Goal: Task Accomplishment & Management: Use online tool/utility

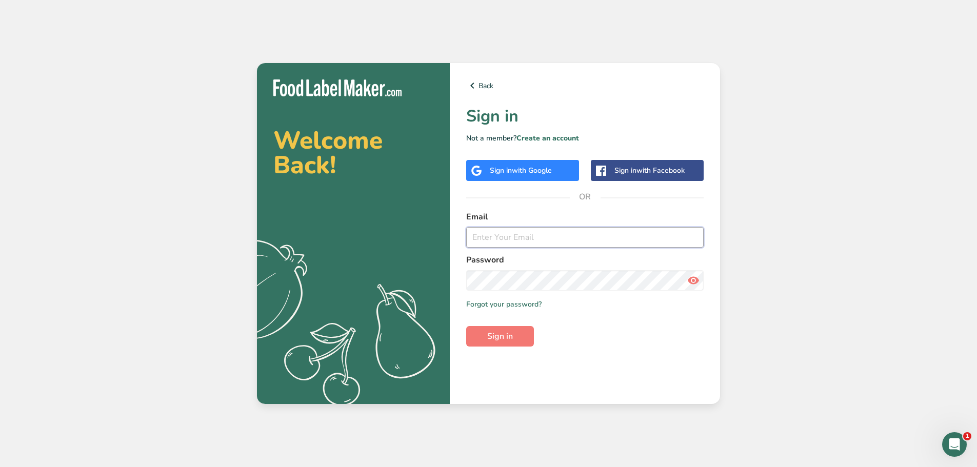
click at [474, 241] on input "email" at bounding box center [585, 237] width 238 height 21
type input "[PERSON_NAME][EMAIL_ADDRESS][DOMAIN_NAME]"
click at [506, 338] on span "Sign in" at bounding box center [500, 336] width 26 height 12
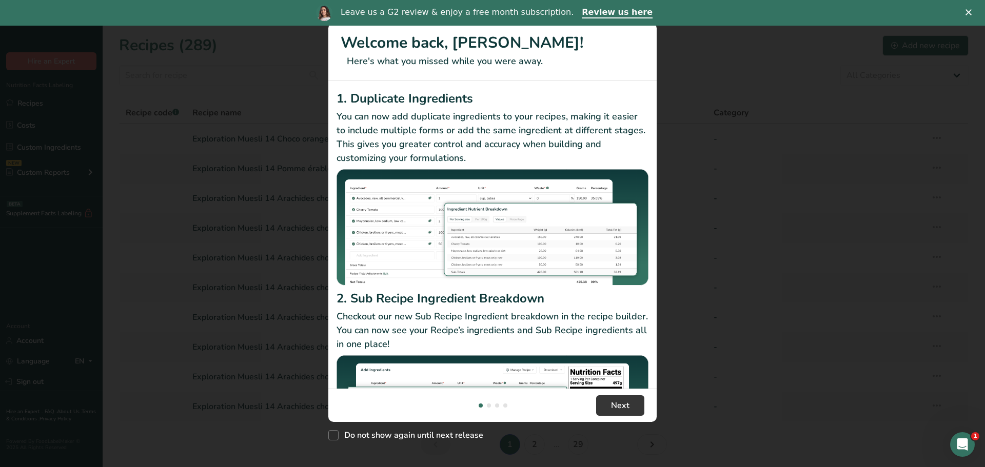
click at [969, 12] on polygon "Close" at bounding box center [969, 12] width 6 height 6
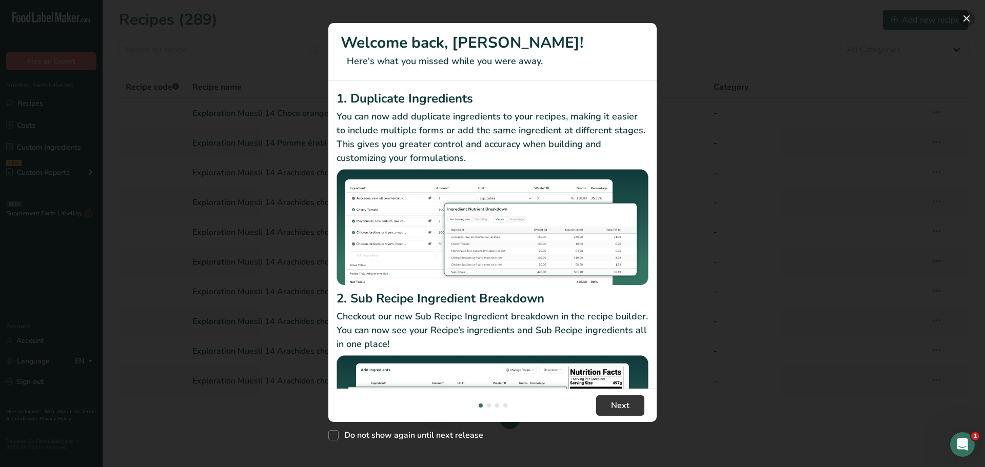
click at [965, 18] on button "New Features" at bounding box center [966, 18] width 16 height 16
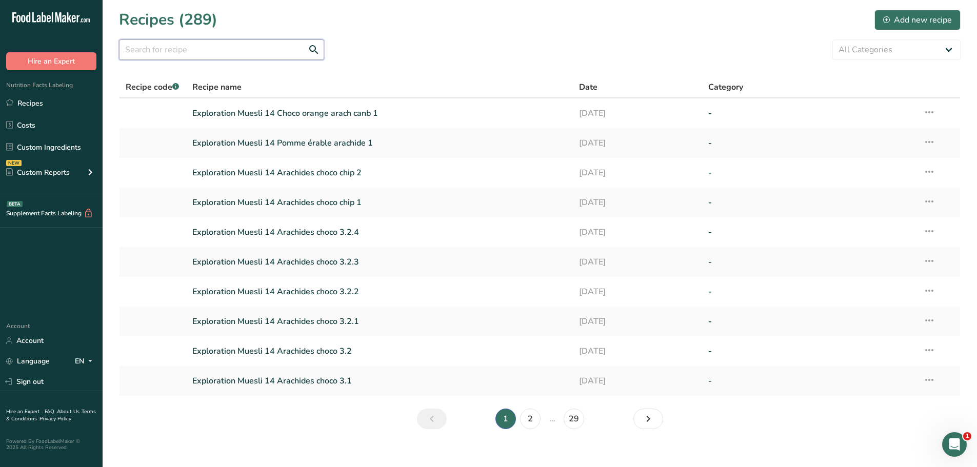
click at [134, 52] on input "text" at bounding box center [221, 50] width 205 height 21
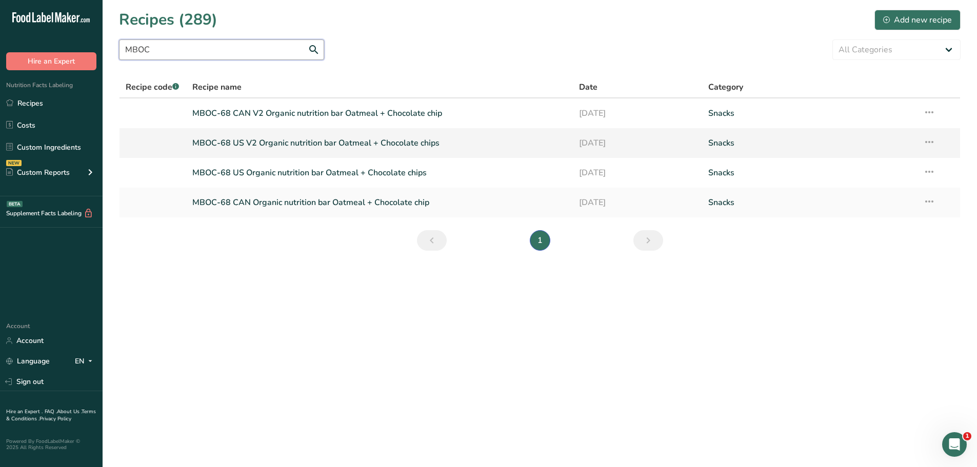
type input "MBOC"
click at [356, 143] on link "MBOC-68 US V2 Organic nutrition bar Oatmeal + Chocolate chips" at bounding box center [379, 143] width 375 height 22
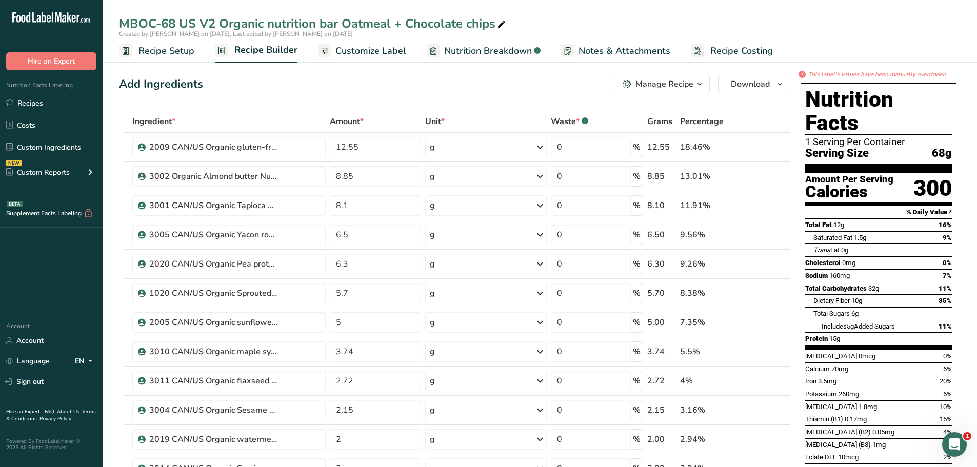
click at [699, 84] on icon "button" at bounding box center [700, 84] width 8 height 13
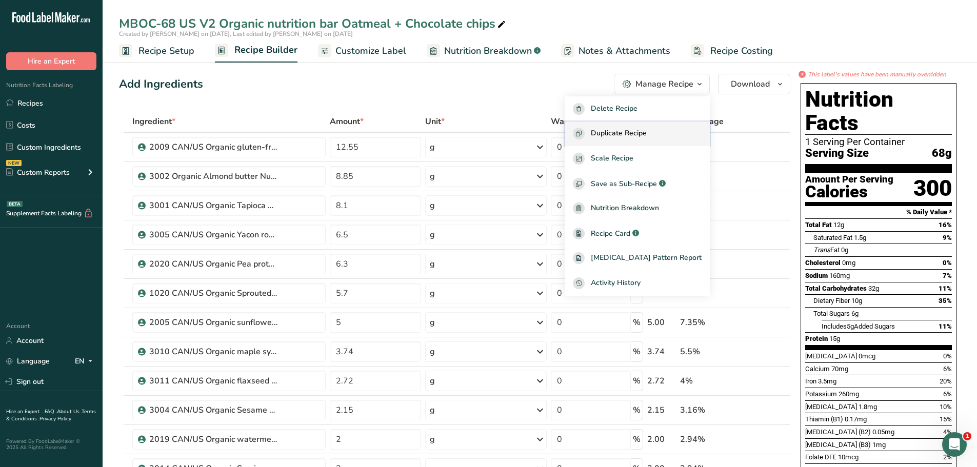
click at [647, 134] on span "Duplicate Recipe" at bounding box center [619, 134] width 56 height 12
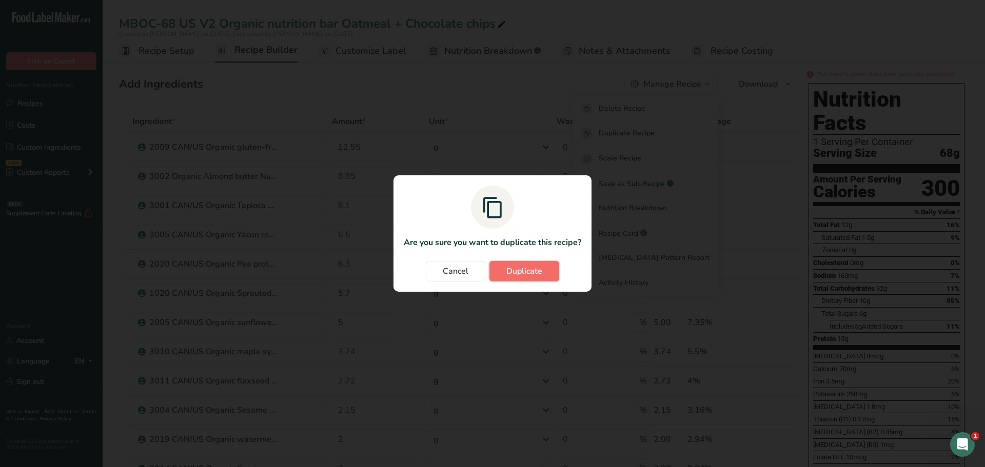
click at [532, 270] on span "Duplicate" at bounding box center [524, 271] width 36 height 12
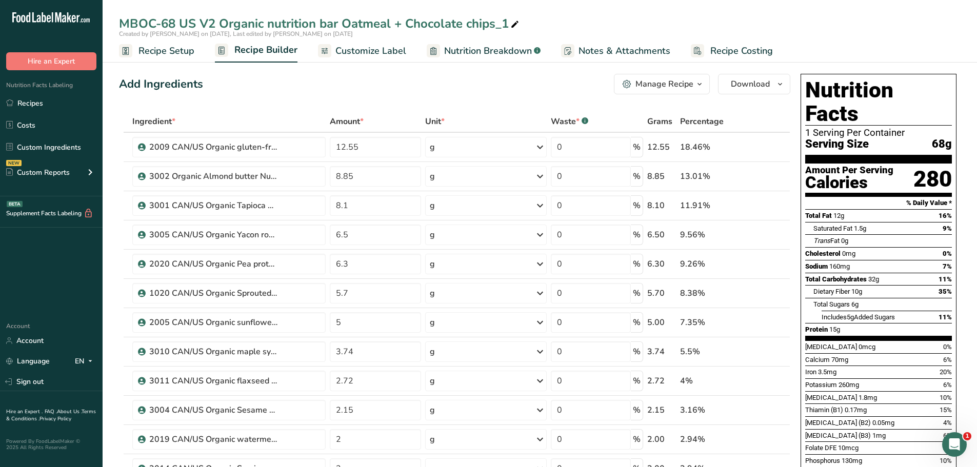
click at [123, 23] on div "MBOC-68 US V2 Organic nutrition bar Oatmeal + Chocolate chips_1" at bounding box center [320, 23] width 402 height 18
click at [122, 22] on input "MBOC-68 US V2 Organic nutrition bar Oatmeal + Chocolate chips_1" at bounding box center [540, 23] width 842 height 18
click at [284, 22] on input "Exploration MBOC-68 US V2 Organic nutrition bar Oatmeal + Chocolate chips_1" at bounding box center [540, 23] width 842 height 18
click at [580, 22] on input "Exploration MBOC-68 US V3 Organic nutrition bar Oatmeal + Chocolate chips_1" at bounding box center [540, 23] width 842 height 18
type input "Exploration MBOC-68 US V3 Organic nutrition bar Oatmeal + Chocolate chips 1"
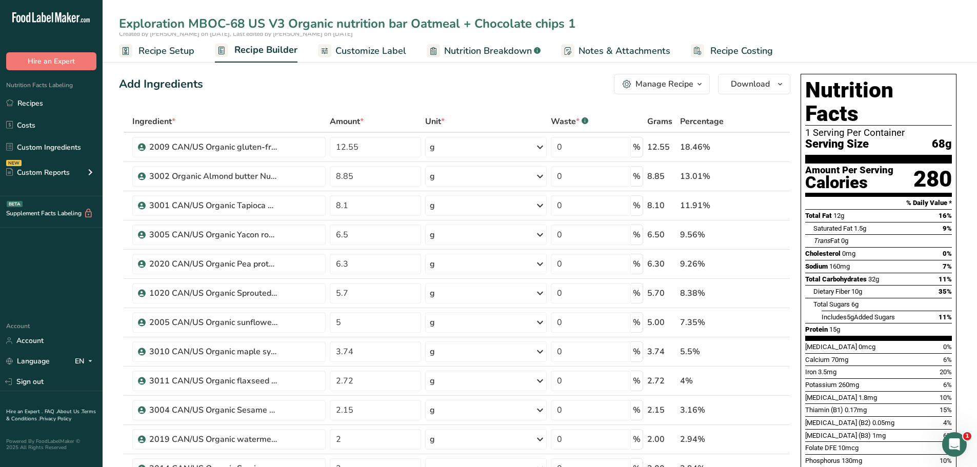
click at [504, 88] on div "Add Ingredients Manage Recipe Delete Recipe Duplicate Recipe Scale Recipe Save …" at bounding box center [455, 84] width 672 height 21
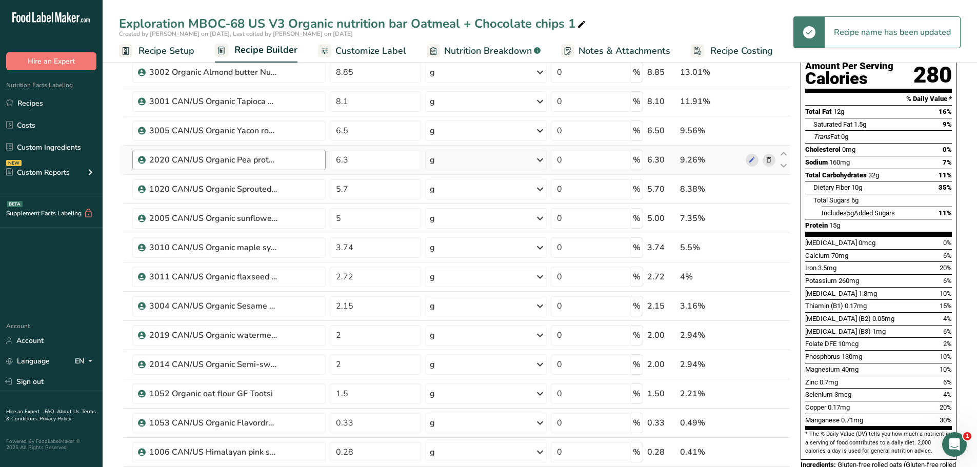
scroll to position [105, 0]
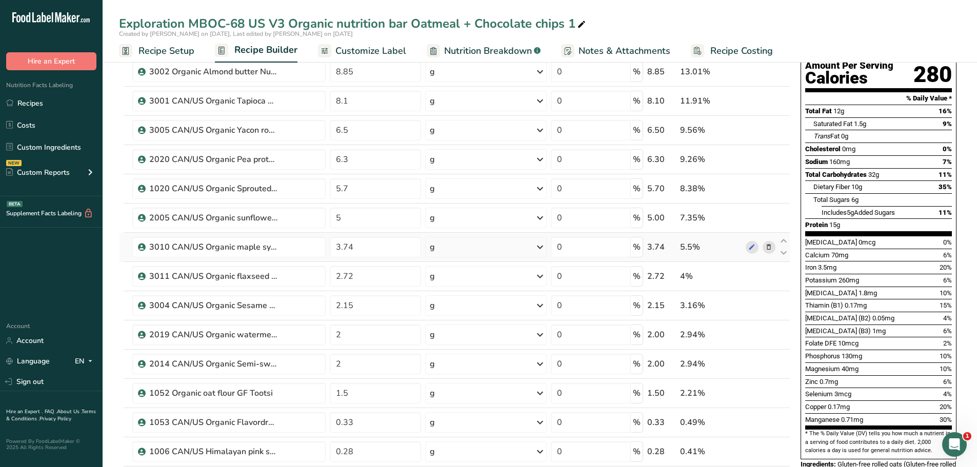
click at [770, 248] on icon at bounding box center [768, 247] width 7 height 11
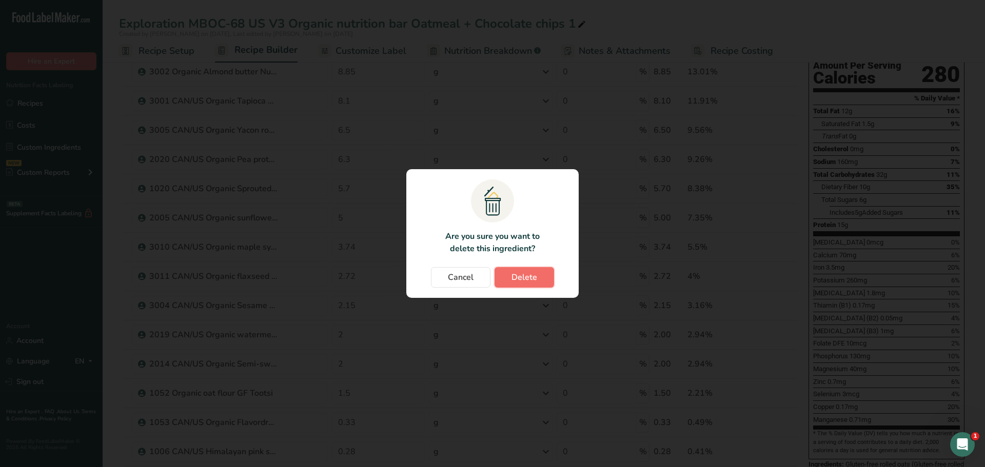
click at [536, 277] on span "Delete" at bounding box center [524, 277] width 26 height 12
type input "2.72"
type input "2.15"
type input "2"
type input "1.5"
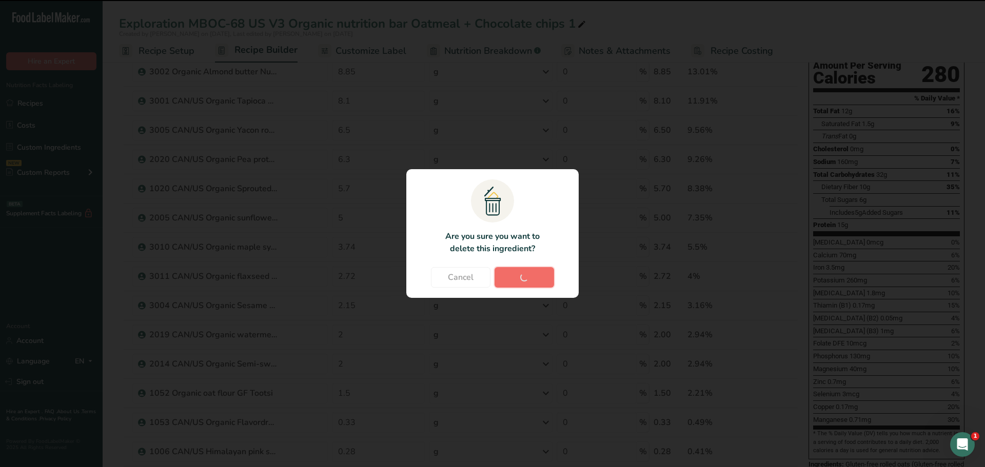
type input "0.33"
type input "0.28"
type input "0.2"
type input "0.08"
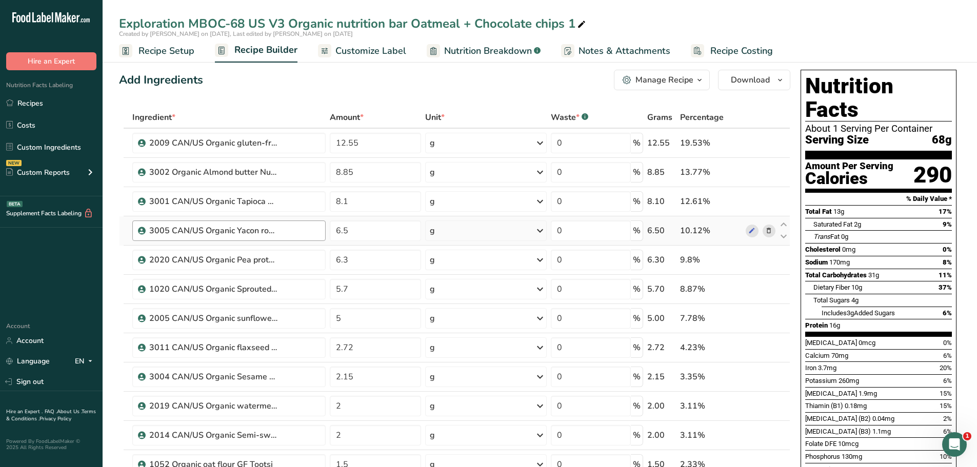
scroll to position [4, 0]
click at [348, 232] on input "6.5" at bounding box center [376, 231] width 92 height 21
type input "6"
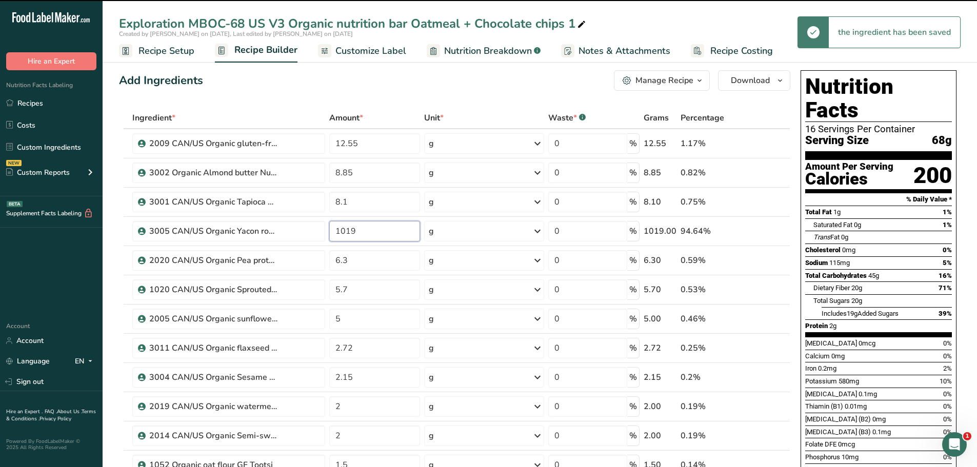
click at [362, 230] on input "1019" at bounding box center [374, 231] width 91 height 21
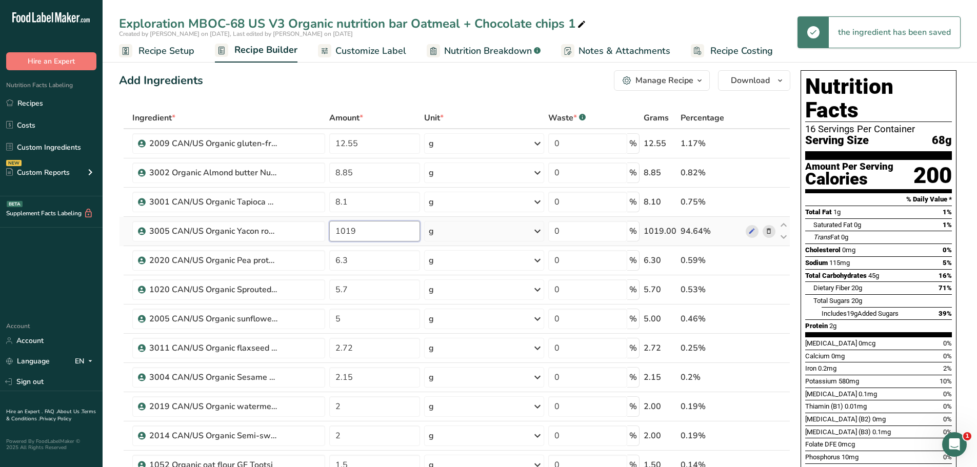
click at [346, 229] on input "1019" at bounding box center [374, 231] width 91 height 21
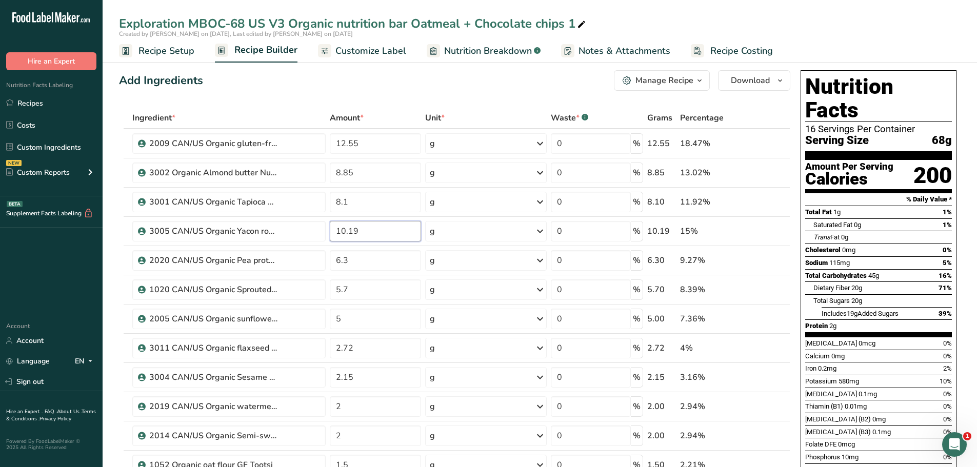
type input "10.19"
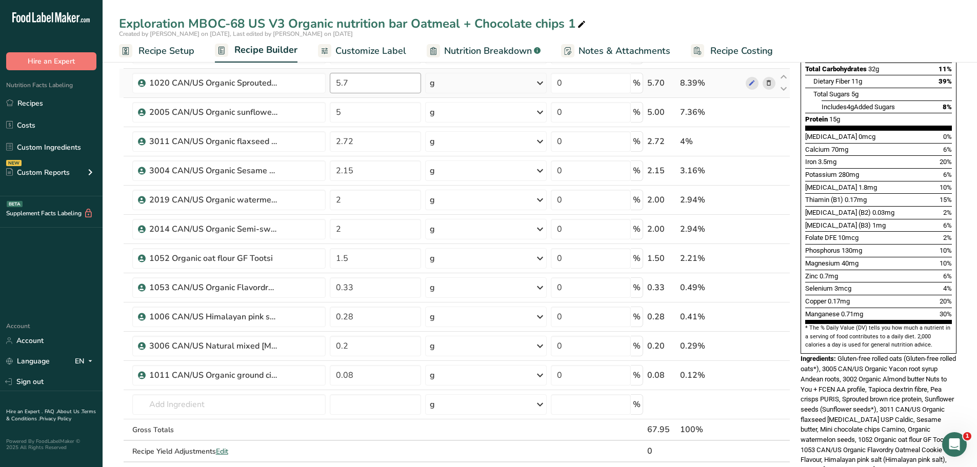
scroll to position [211, 0]
click at [357, 348] on input "0.2" at bounding box center [376, 346] width 92 height 21
type input "0.25"
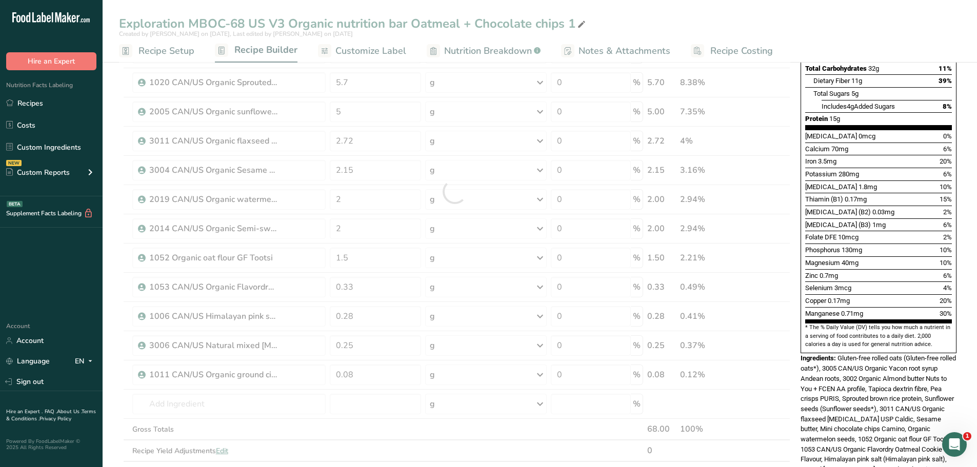
click at [684, 25] on div "Exploration MBOC-68 US V3 Organic nutrition bar Oatmeal + Chocolate chips 1 Cre…" at bounding box center [540, 352] width 875 height 1020
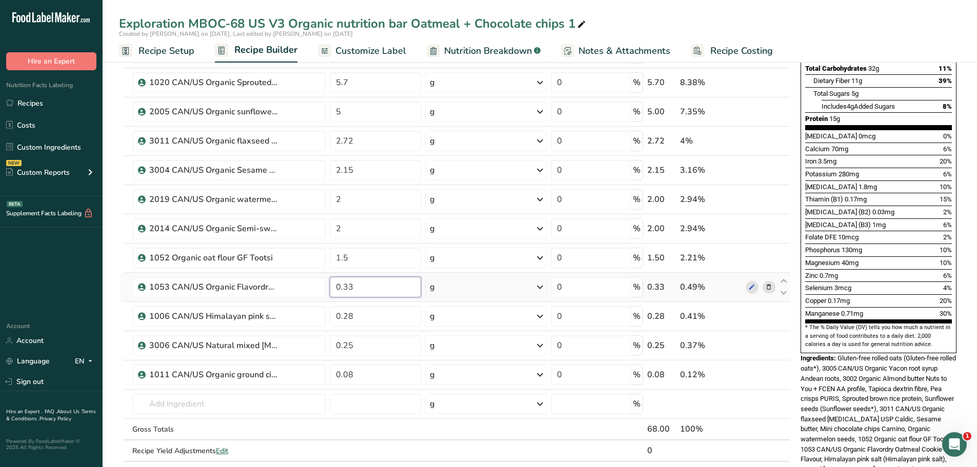
click at [354, 286] on input "0.33" at bounding box center [376, 287] width 92 height 21
type input "0.4"
click at [693, 15] on div "Exploration MBOC-68 US V3 Organic nutrition bar Oatmeal + Chocolate chips 1 Cre…" at bounding box center [540, 352] width 875 height 1020
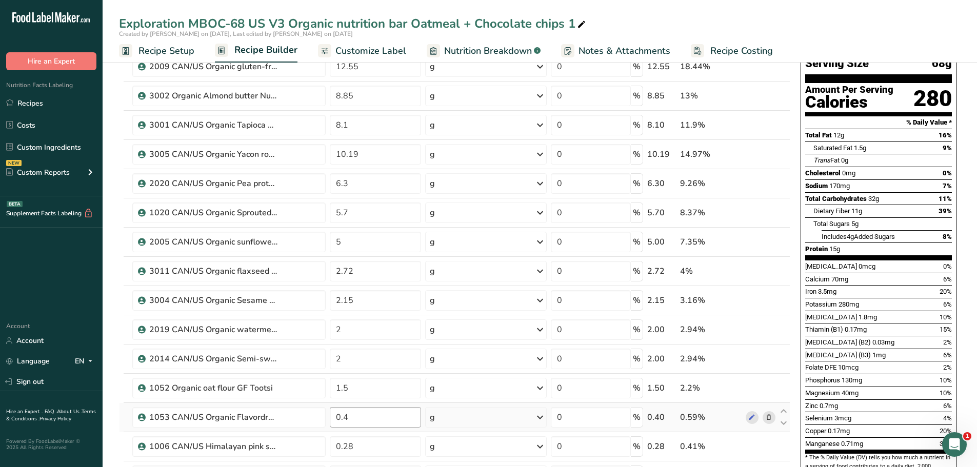
scroll to position [76, 0]
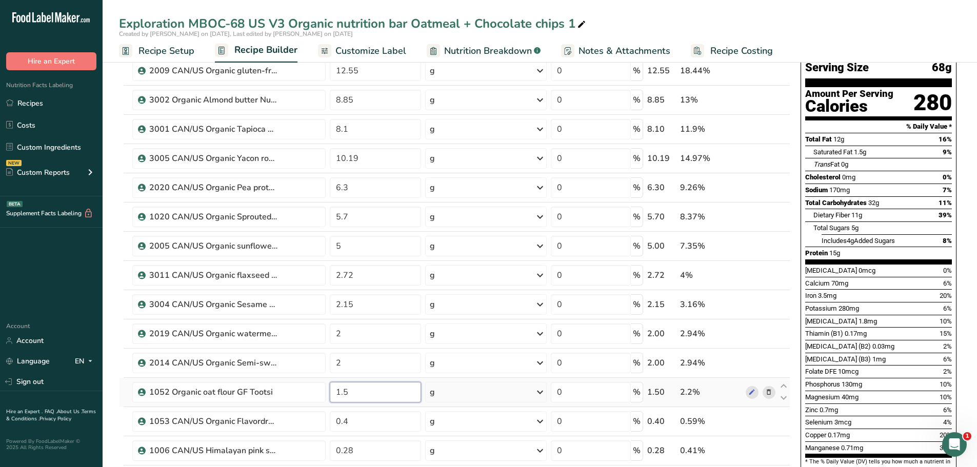
click at [347, 392] on input "1.5" at bounding box center [376, 392] width 92 height 21
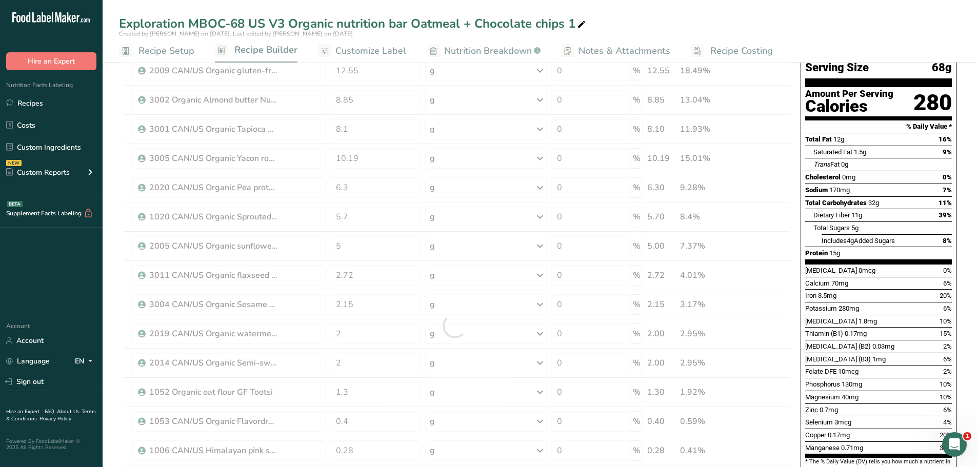
click at [710, 20] on div "Exploration MBOC-68 US V3 Organic nutrition bar Oatmeal + Chocolate chips 1" at bounding box center [540, 23] width 875 height 18
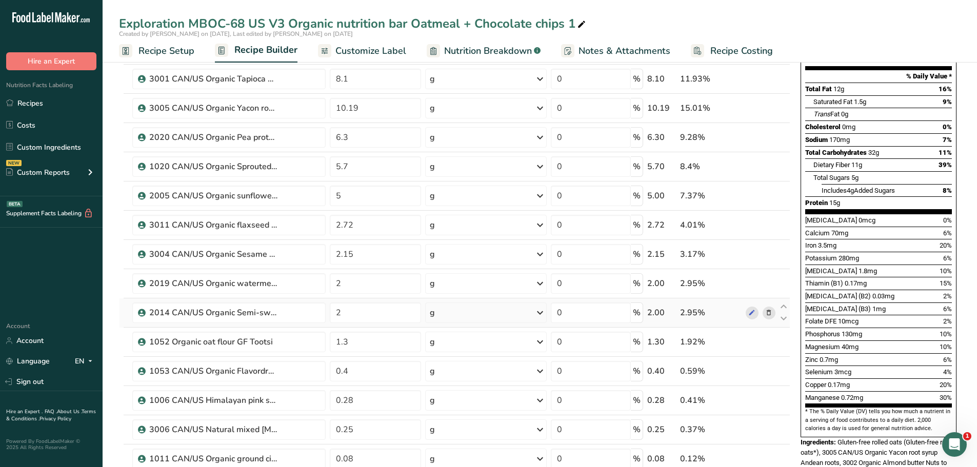
scroll to position [126, 0]
click at [350, 343] on input "1.3" at bounding box center [376, 342] width 92 height 21
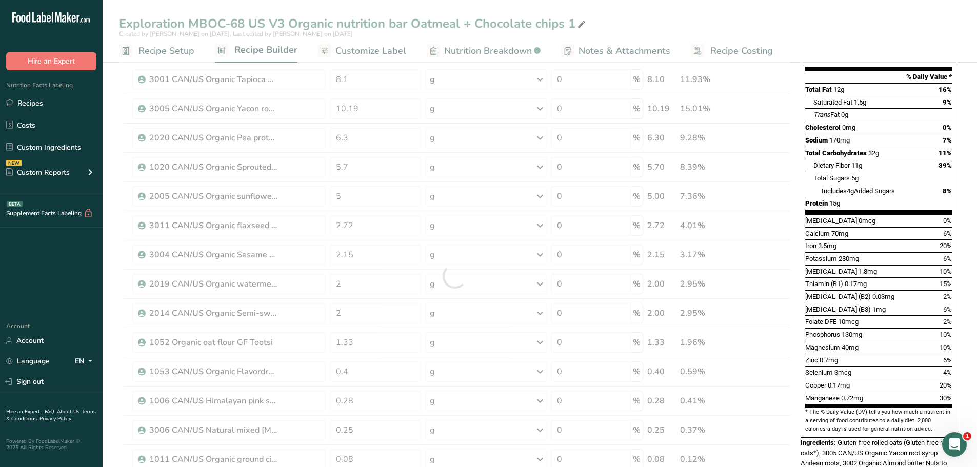
click at [774, 14] on div "Exploration MBOC-68 US V3 Organic nutrition bar Oatmeal + Chocolate chips 1 Cre…" at bounding box center [540, 437] width 875 height 1020
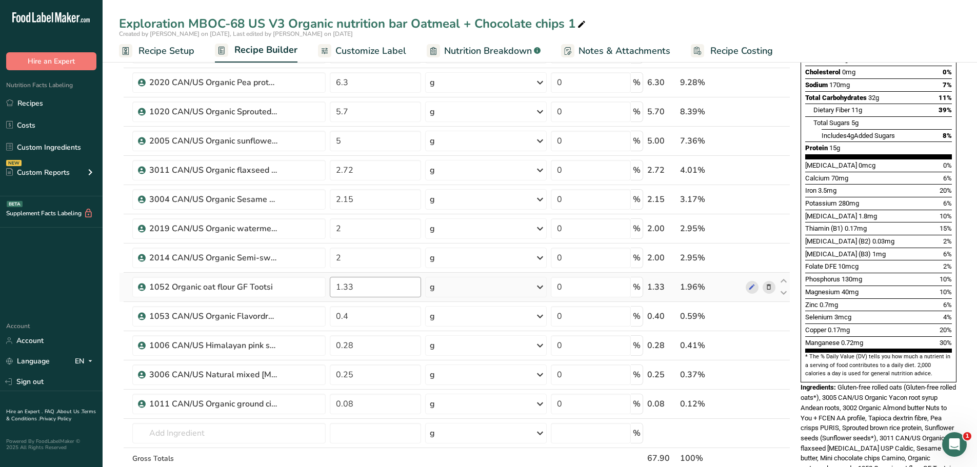
scroll to position [181, 0]
click at [348, 286] on input "1.33" at bounding box center [376, 288] width 92 height 21
type input "1.43"
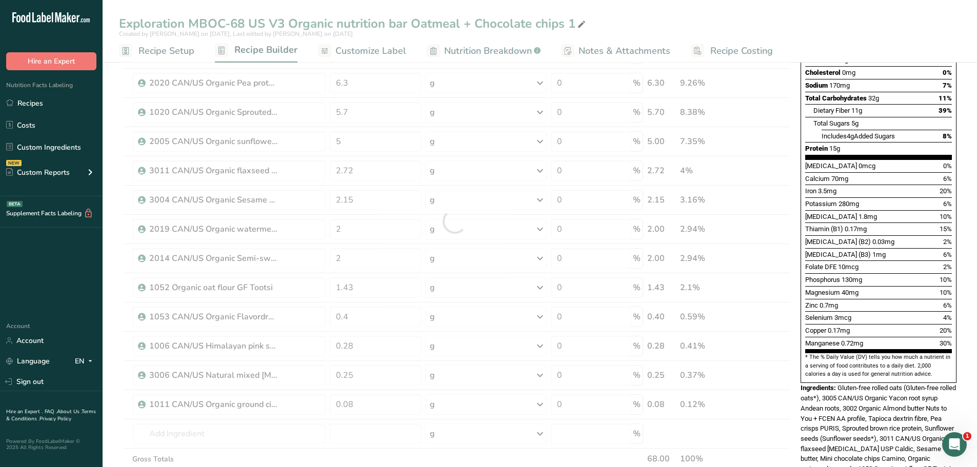
click at [704, 15] on div "Exploration MBOC-68 US V3 Organic nutrition bar Oatmeal + Chocolate chips 1 Cre…" at bounding box center [540, 382] width 875 height 1020
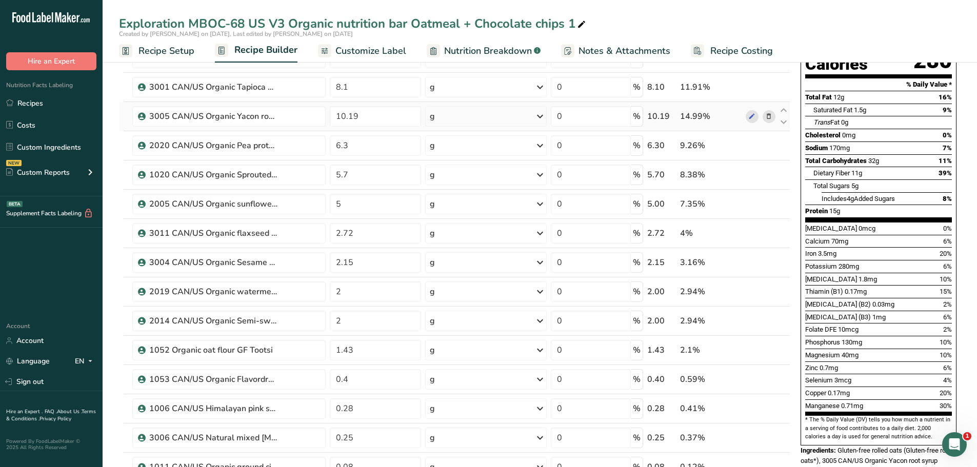
scroll to position [0, 0]
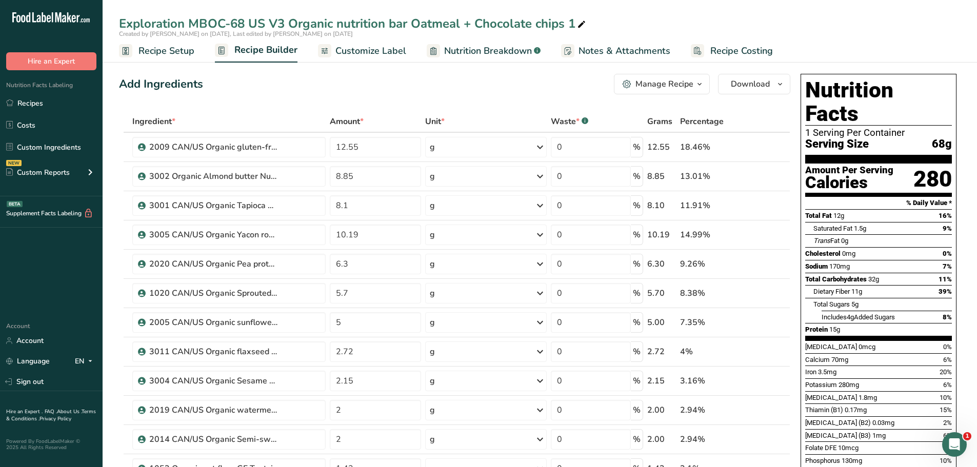
click at [700, 83] on icon "button" at bounding box center [700, 84] width 8 height 13
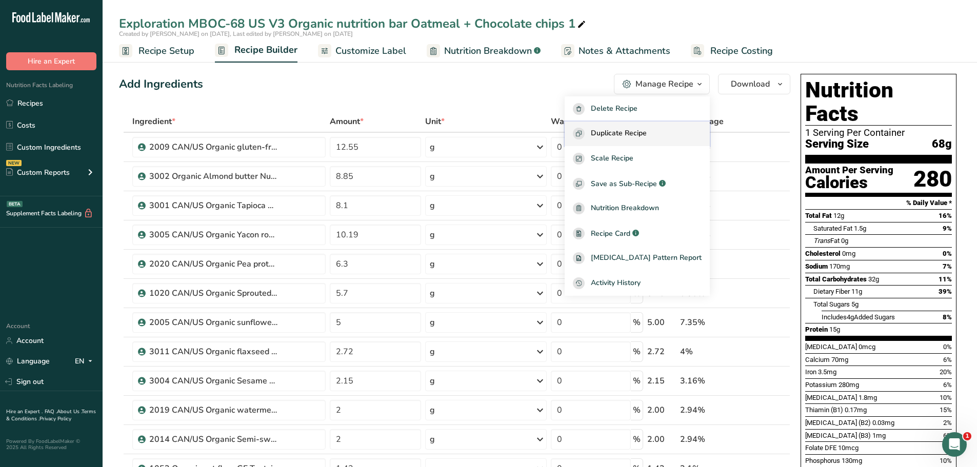
click at [632, 135] on span "Duplicate Recipe" at bounding box center [619, 134] width 56 height 12
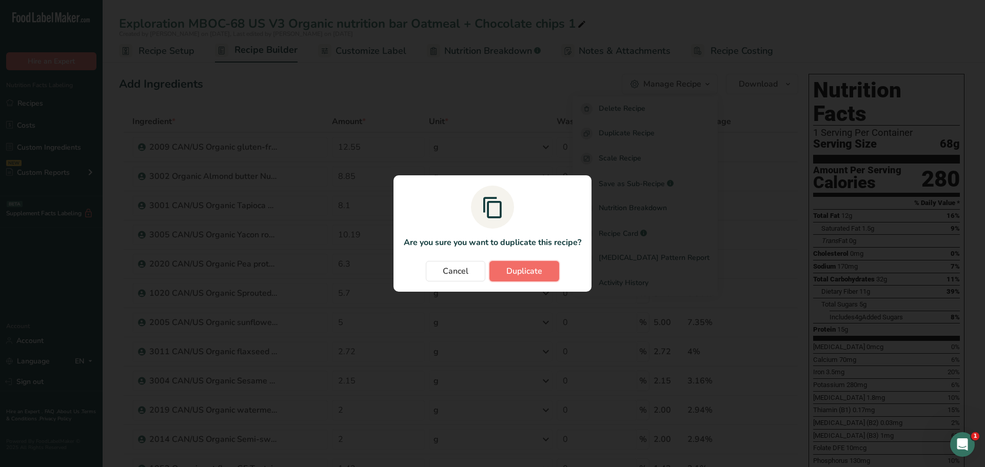
click at [529, 271] on span "Duplicate" at bounding box center [524, 271] width 36 height 12
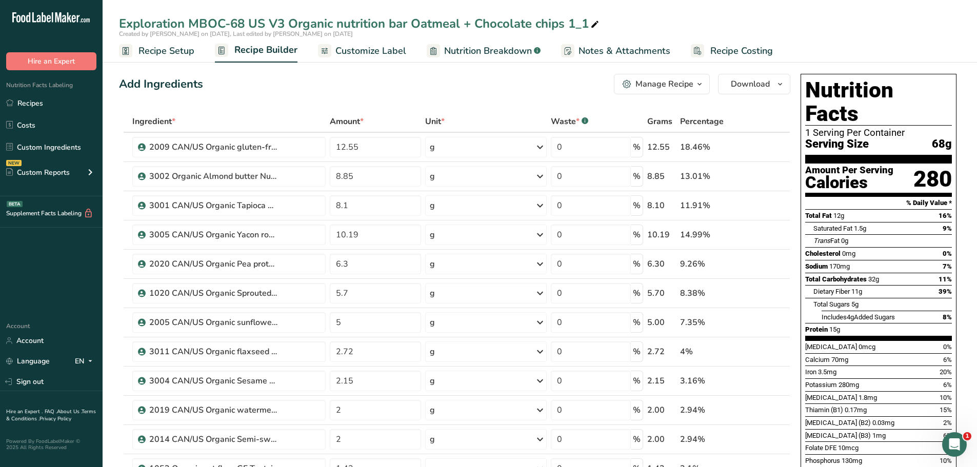
click at [588, 24] on div "Exploration MBOC-68 US V3 Organic nutrition bar Oatmeal + Chocolate chips 1_1" at bounding box center [360, 23] width 482 height 18
type input "Exploration MBOC-68 US V3 Organic nutrition bar Oatmeal + Chocolate chips 2"
click at [389, 85] on div "Add Ingredients Manage Recipe Delete Recipe Duplicate Recipe Scale Recipe Save …" at bounding box center [455, 84] width 672 height 21
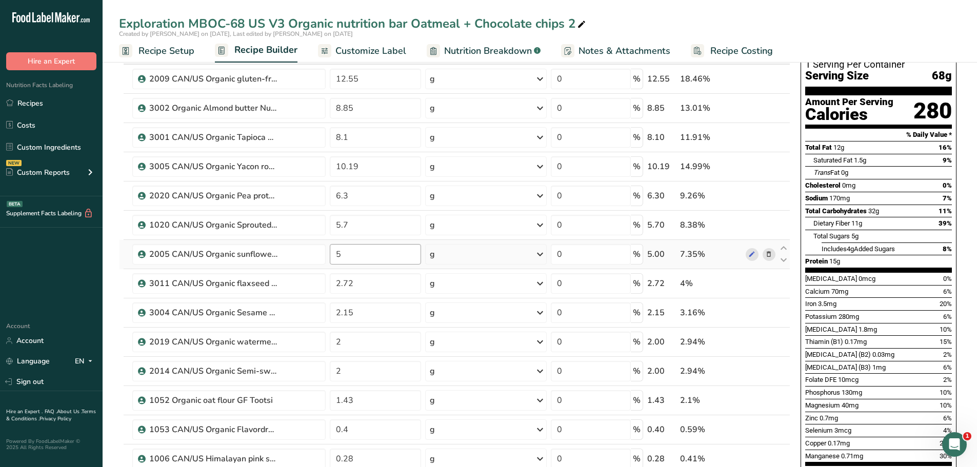
scroll to position [69, 0]
click at [348, 136] on input "8.1" at bounding box center [376, 137] width 92 height 21
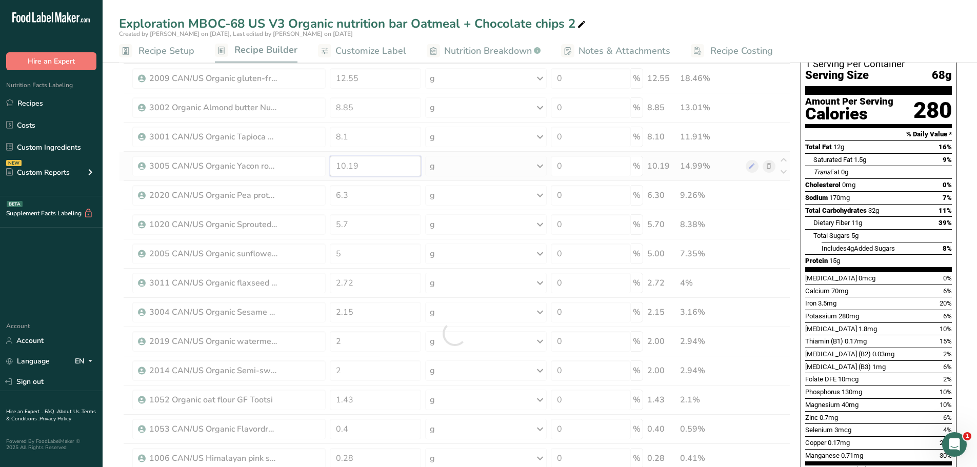
click at [358, 168] on div "Ingredient * Amount * Unit * Waste * .a-a{fill:#347362;}.b-a{fill:#fff;} Grams …" at bounding box center [455, 333] width 672 height 583
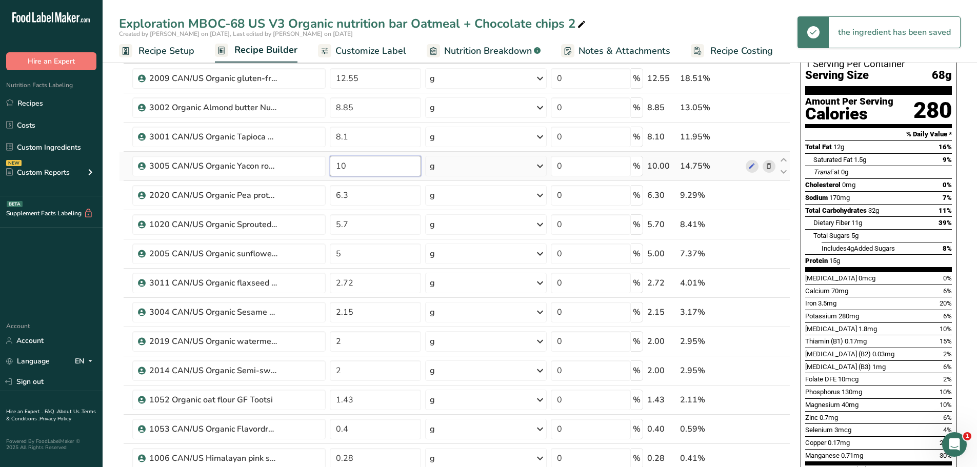
type input "1"
type input "9.5"
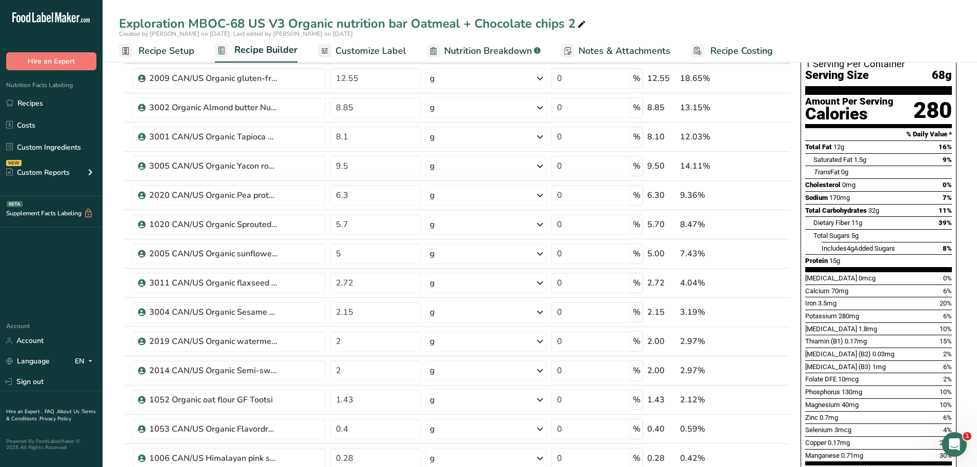
click at [673, 10] on div "Exploration MBOC-68 US V3 Organic nutrition bar Oatmeal + Chocolate chips 2 Cre…" at bounding box center [540, 31] width 875 height 63
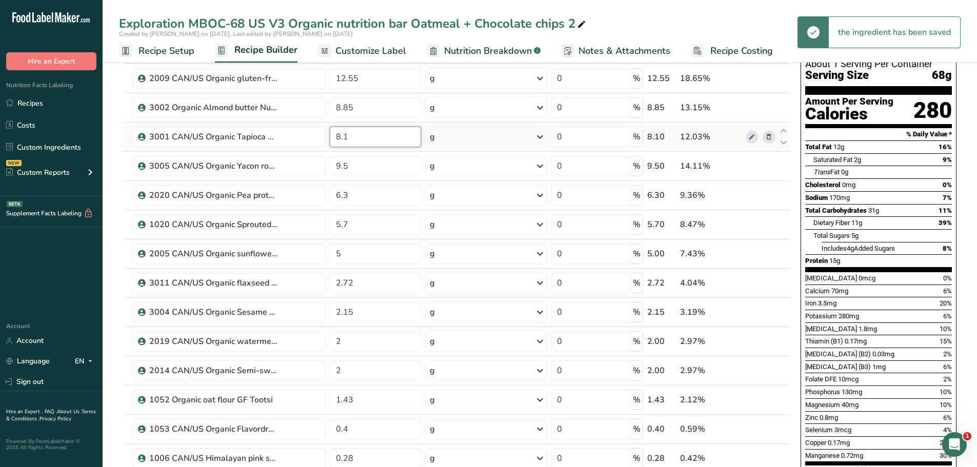
click at [351, 136] on input "8.1" at bounding box center [376, 137] width 92 height 21
type input "8"
type input "9"
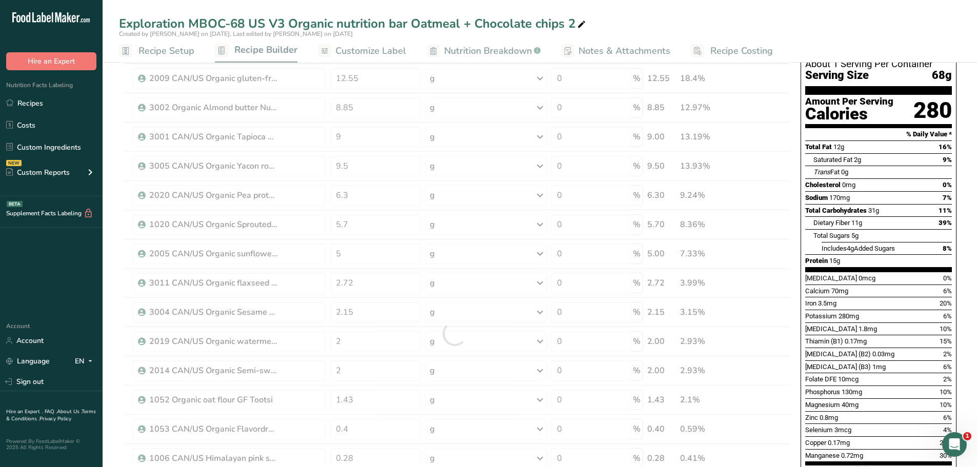
click at [654, 17] on div "Exploration MBOC-68 US V3 Organic nutrition bar Oatmeal + Chocolate chips 2" at bounding box center [540, 23] width 875 height 18
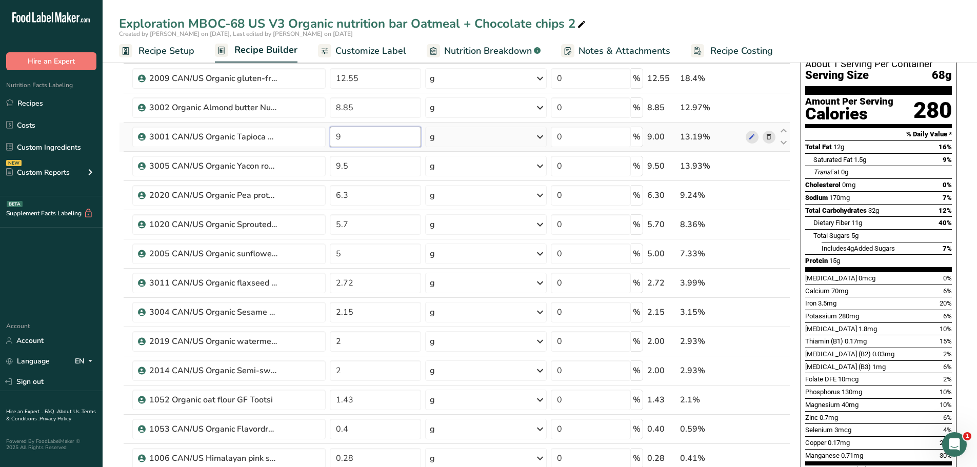
click at [343, 137] on input "9" at bounding box center [376, 137] width 92 height 21
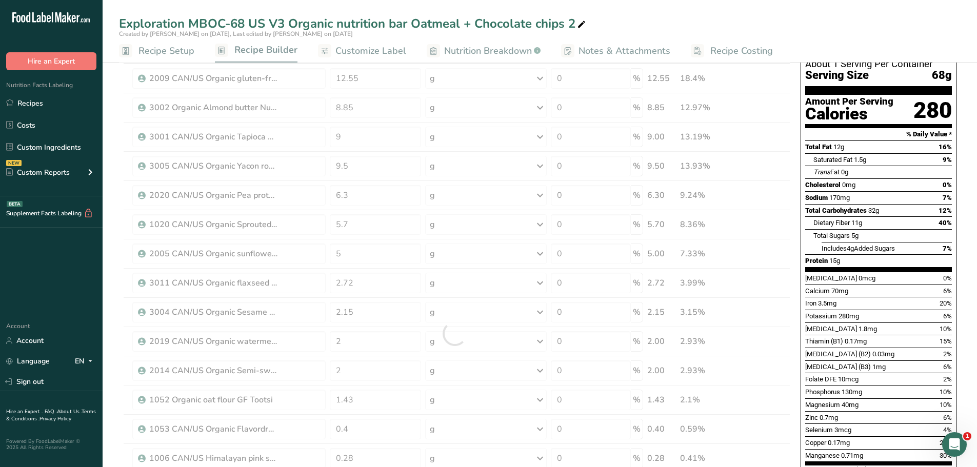
click at [657, 16] on div "Exploration MBOC-68 US V3 Organic nutrition bar Oatmeal + Chocolate chips 2" at bounding box center [540, 23] width 875 height 18
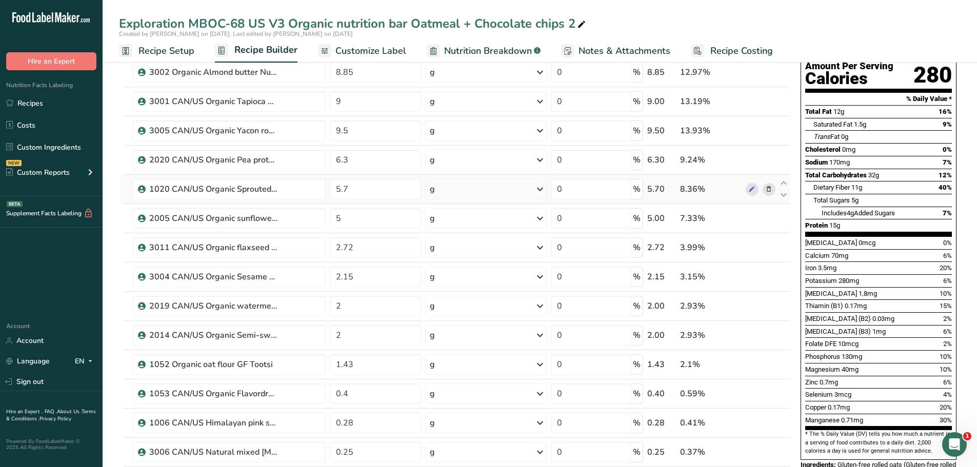
scroll to position [96, 0]
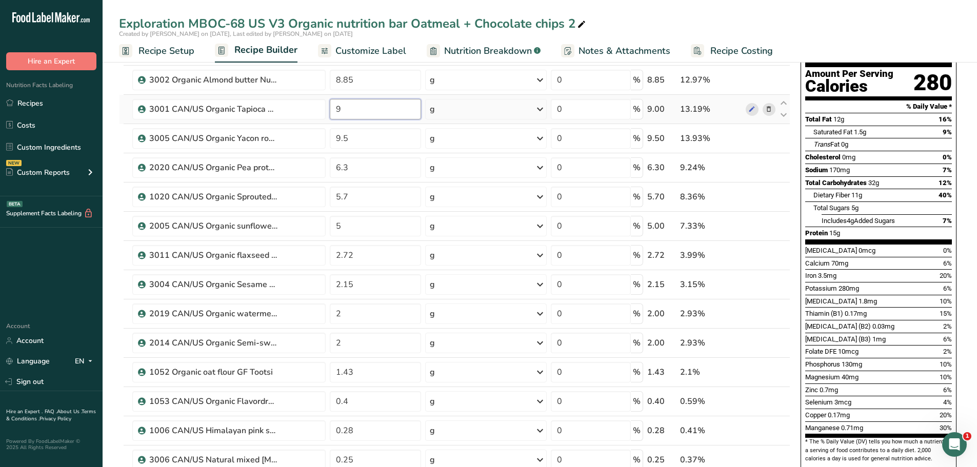
click at [340, 110] on input "9" at bounding box center [376, 109] width 92 height 21
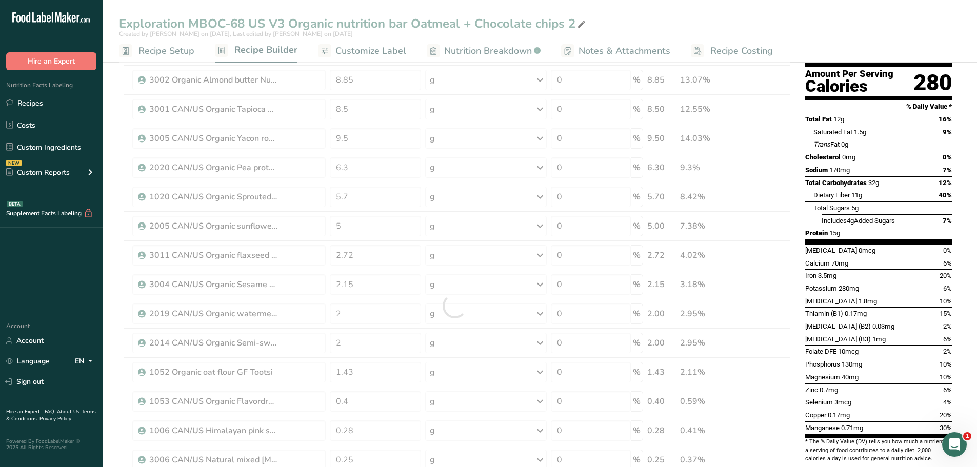
click at [690, 13] on div "Exploration MBOC-68 US V3 Organic nutrition bar Oatmeal + Chocolate chips 2 Cre…" at bounding box center [540, 31] width 875 height 63
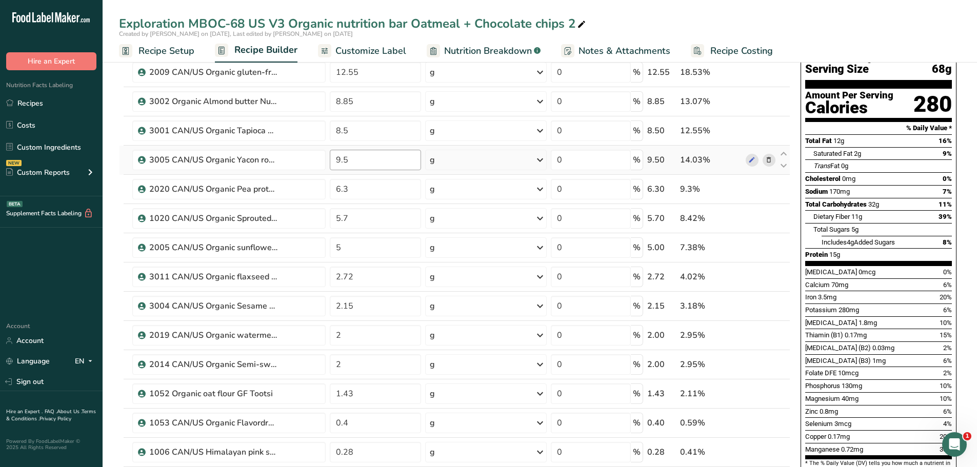
scroll to position [74, 0]
click at [347, 131] on input "8.5" at bounding box center [376, 131] width 92 height 21
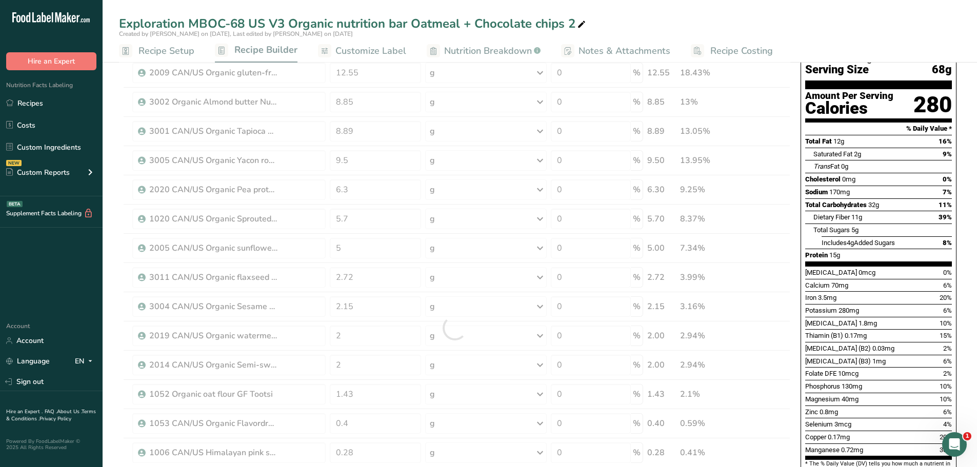
click at [661, 20] on div "Exploration MBOC-68 US V3 Organic nutrition bar Oatmeal + Chocolate chips 2" at bounding box center [540, 23] width 875 height 18
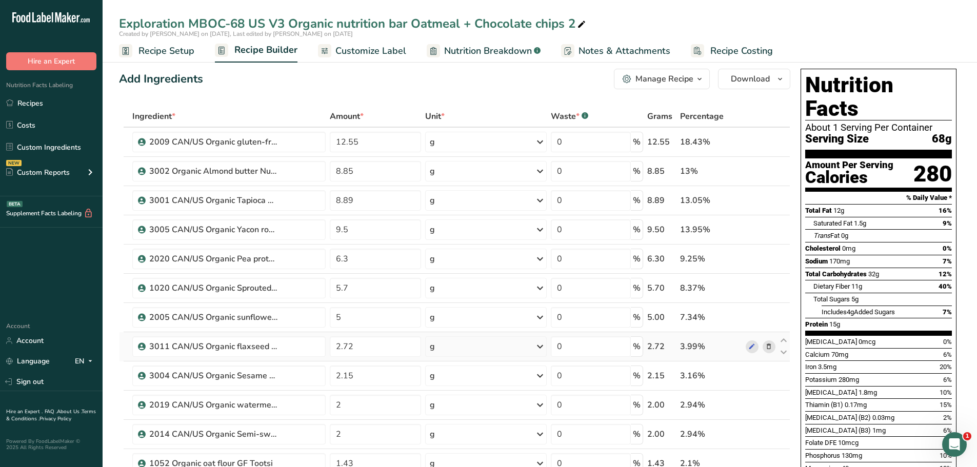
scroll to position [5, 0]
click at [348, 198] on input "8.89" at bounding box center [376, 201] width 92 height 21
type input "8.79"
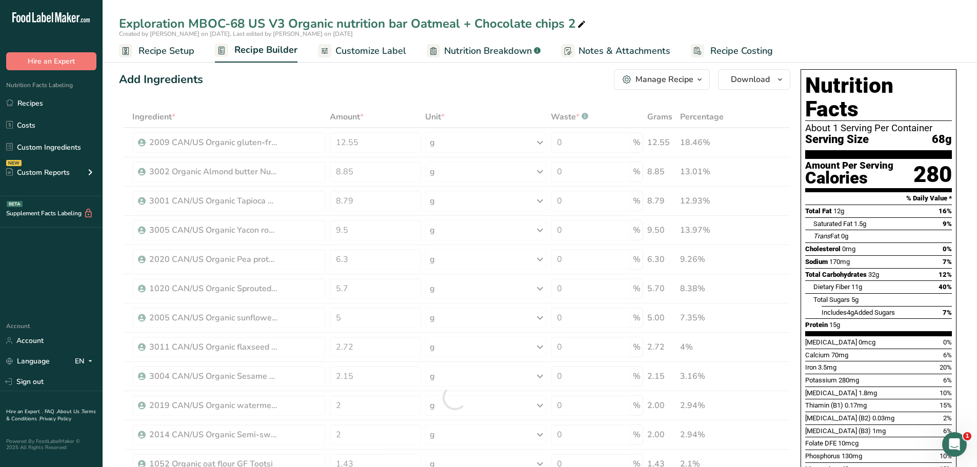
click at [523, 89] on div "Add Ingredients Manage Recipe Delete Recipe Duplicate Recipe Scale Recipe Save …" at bounding box center [455, 79] width 672 height 21
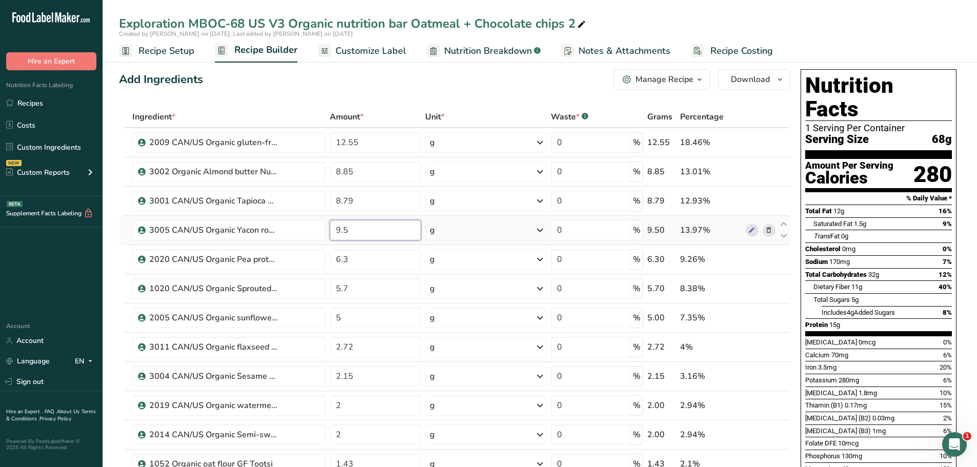
click at [350, 228] on input "9.5" at bounding box center [376, 230] width 92 height 21
type input "9.7"
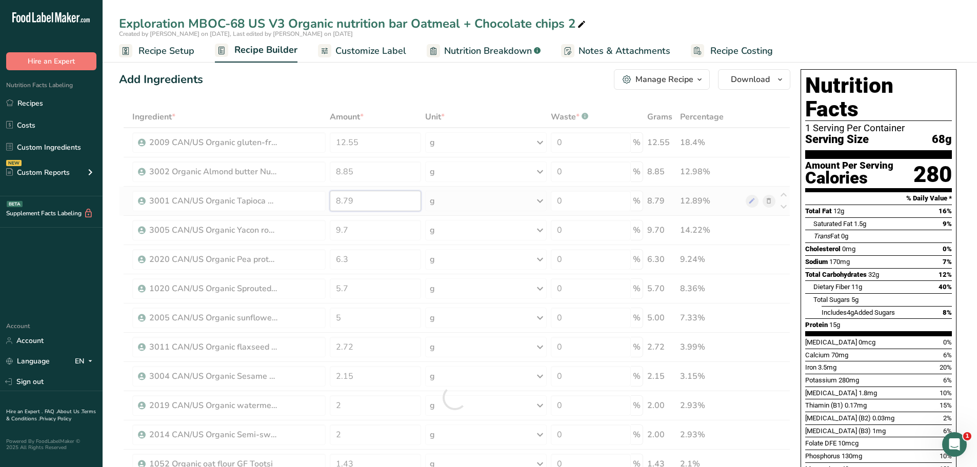
click at [347, 200] on div "Ingredient * Amount * Unit * Waste * .a-a{fill:#347362;}.b-a{fill:#fff;} Grams …" at bounding box center [455, 397] width 672 height 583
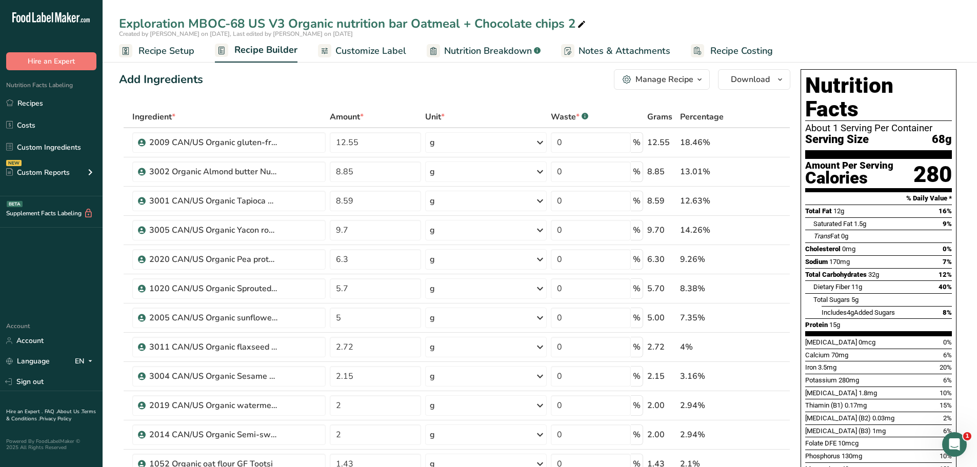
click at [293, 81] on div "Add Ingredients Manage Recipe Delete Recipe Duplicate Recipe Scale Recipe Save …" at bounding box center [455, 79] width 672 height 21
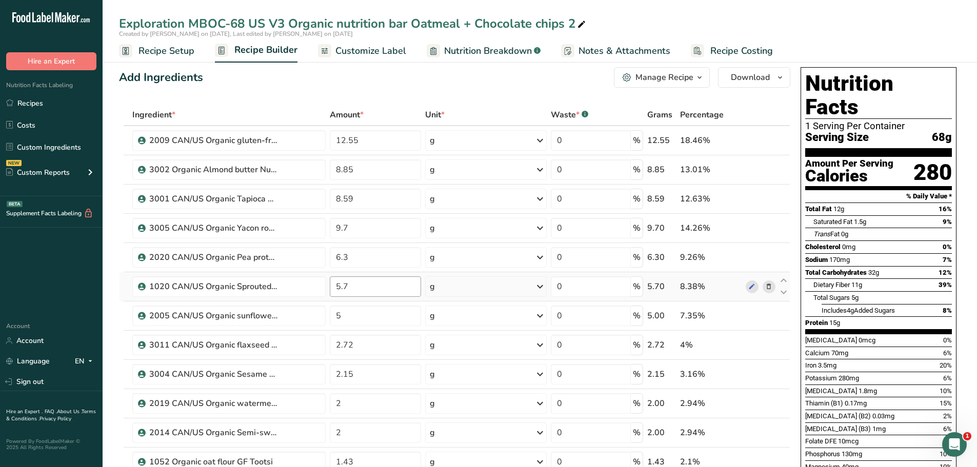
scroll to position [0, 0]
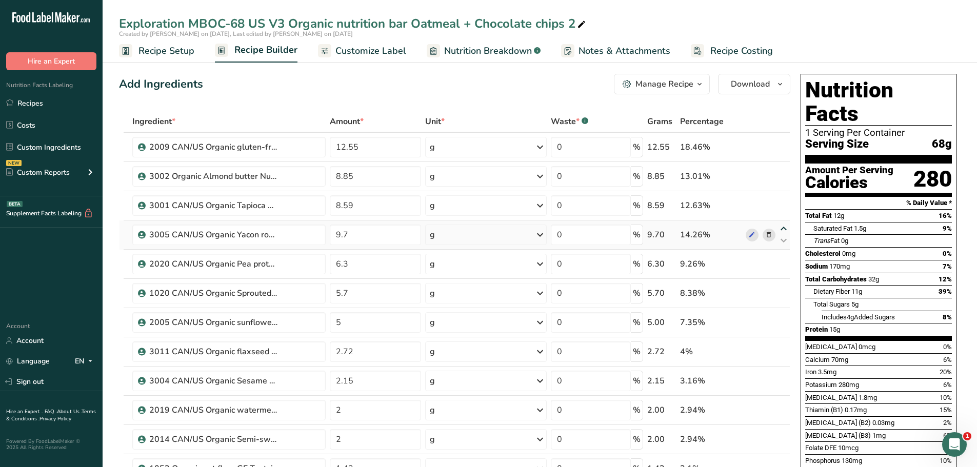
click at [784, 229] on icon at bounding box center [784, 229] width 12 height 8
type input "9.7"
type input "8.59"
click at [783, 198] on icon at bounding box center [784, 200] width 12 height 8
type input "9.7"
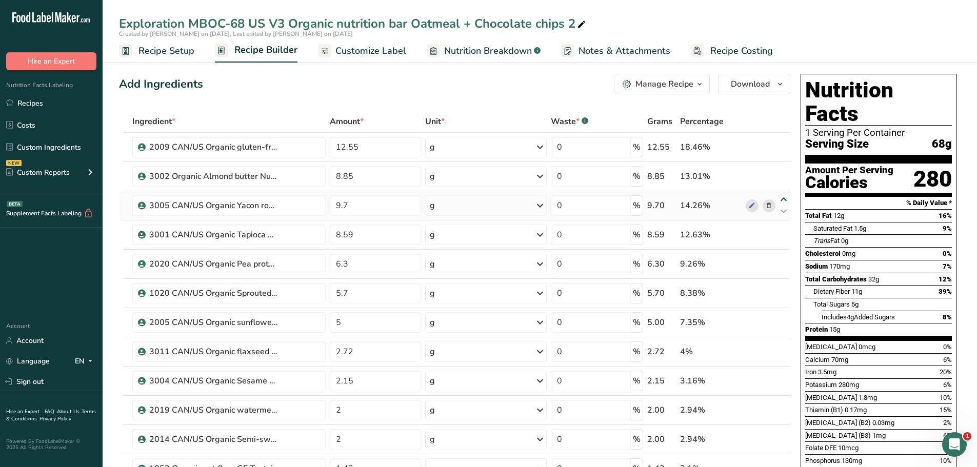
type input "8.85"
